Goal: Transaction & Acquisition: Purchase product/service

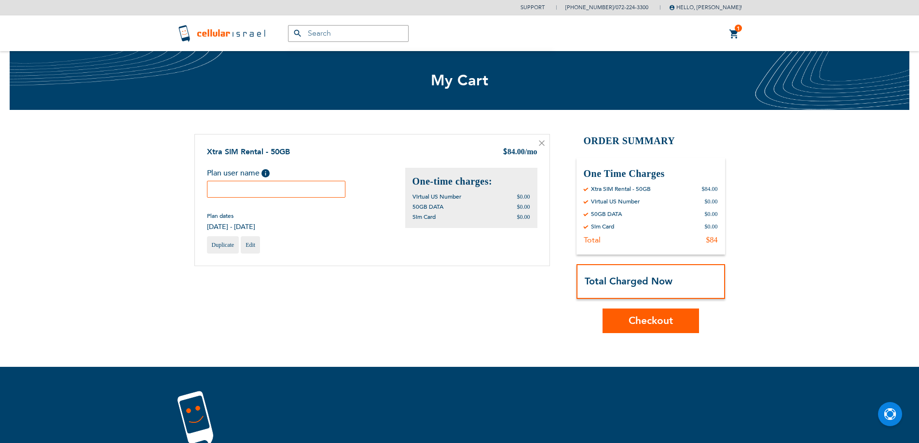
click at [296, 192] on input "text" at bounding box center [276, 189] width 139 height 17
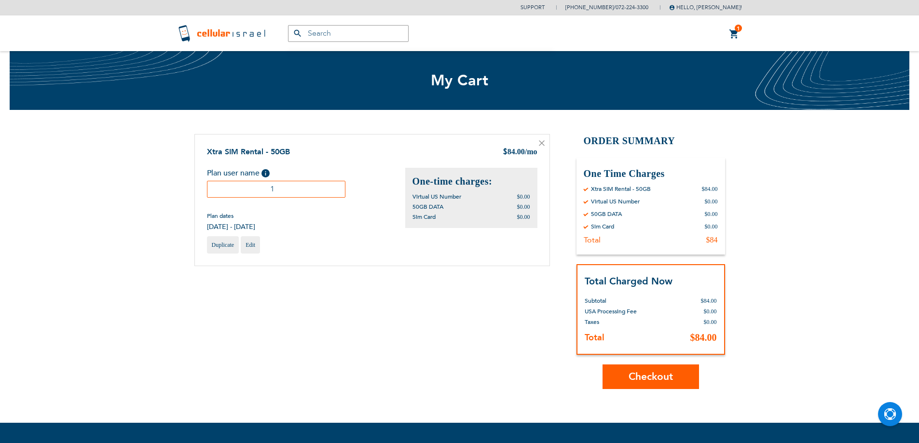
type input "1"
drag, startPoint x: 686, startPoint y: 374, endPoint x: 556, endPoint y: 344, distance: 133.6
click at [685, 374] on button "Checkout" at bounding box center [650, 377] width 96 height 25
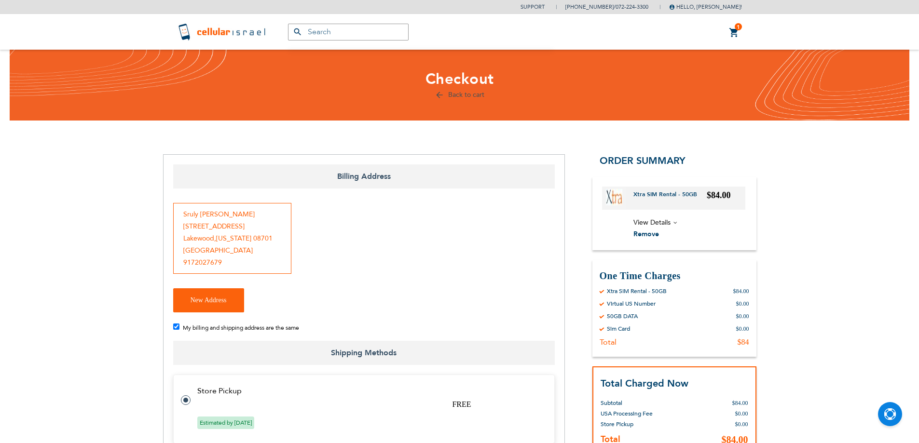
checkbox input "false"
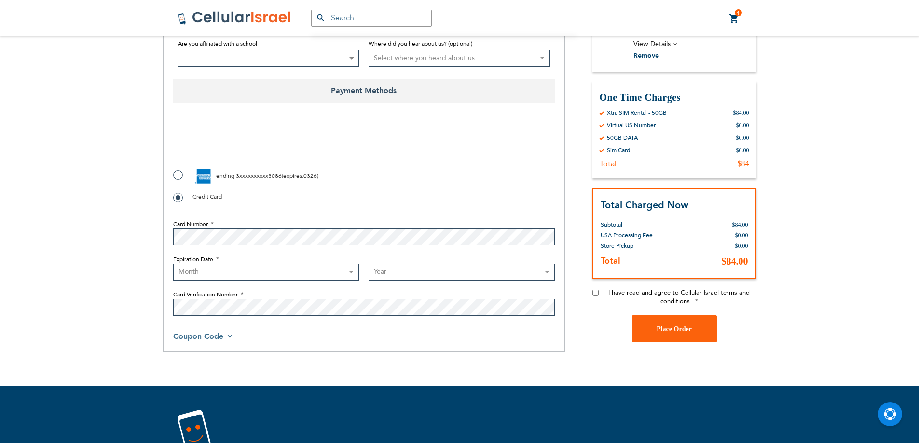
scroll to position [434, 0]
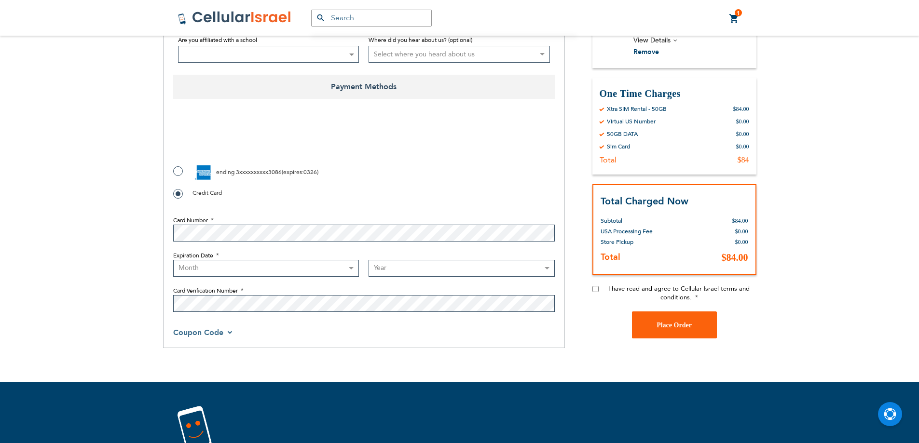
click at [176, 172] on label "ending 3xxxxxxxxxx3086 ( expires : 0326 )" at bounding box center [245, 172] width 145 height 14
radio input "true"
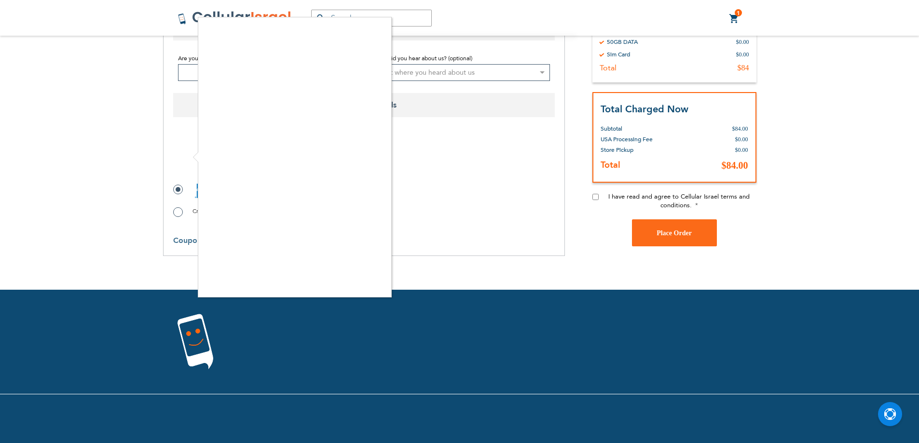
checkbox input "true"
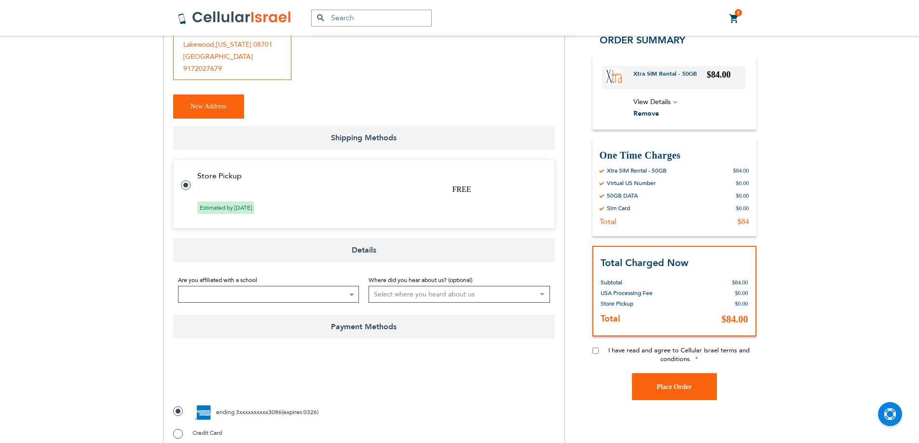
scroll to position [175, 0]
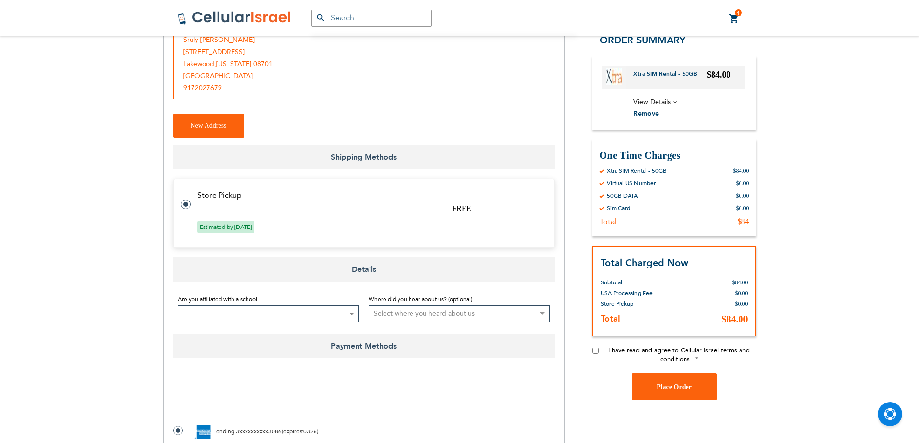
click at [594, 350] on input "I have read and agree to Cellular Israel terms and conditions." at bounding box center [595, 351] width 6 height 6
checkbox input "true"
click at [682, 382] on button "Place Order" at bounding box center [674, 387] width 85 height 27
